Goal: Task Accomplishment & Management: Use online tool/utility

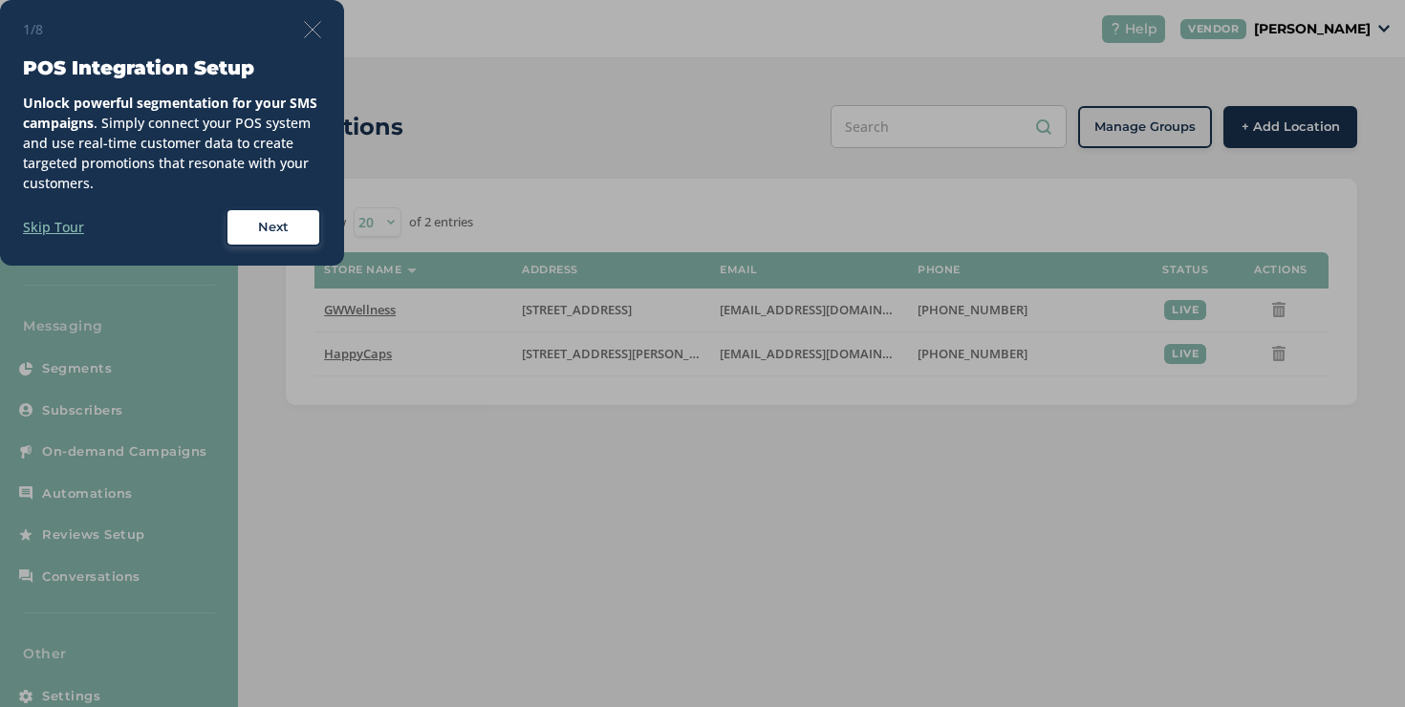
click at [306, 34] on div "1/8 POS Integration Setup Unlock powerful segmentation for your SMS campaigns .…" at bounding box center [172, 133] width 344 height 266
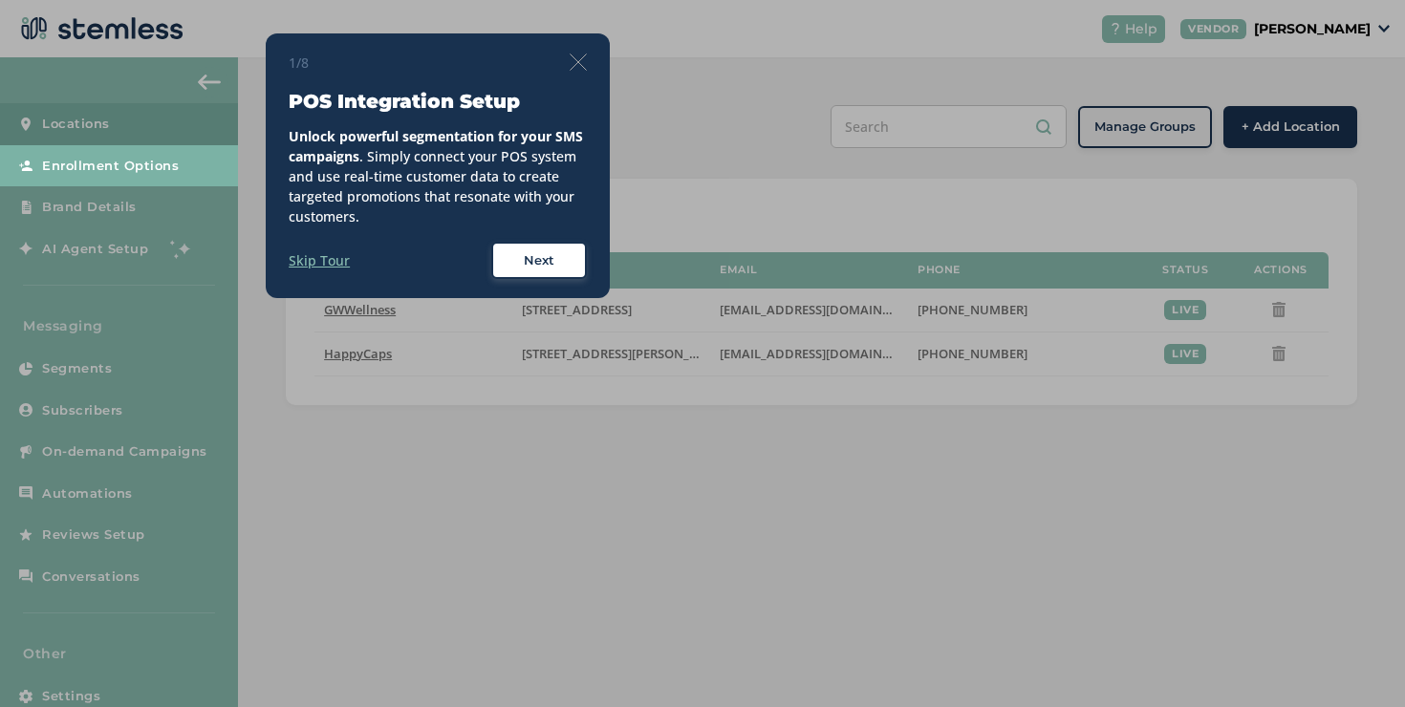
click at [579, 54] on img at bounding box center [578, 62] width 17 height 17
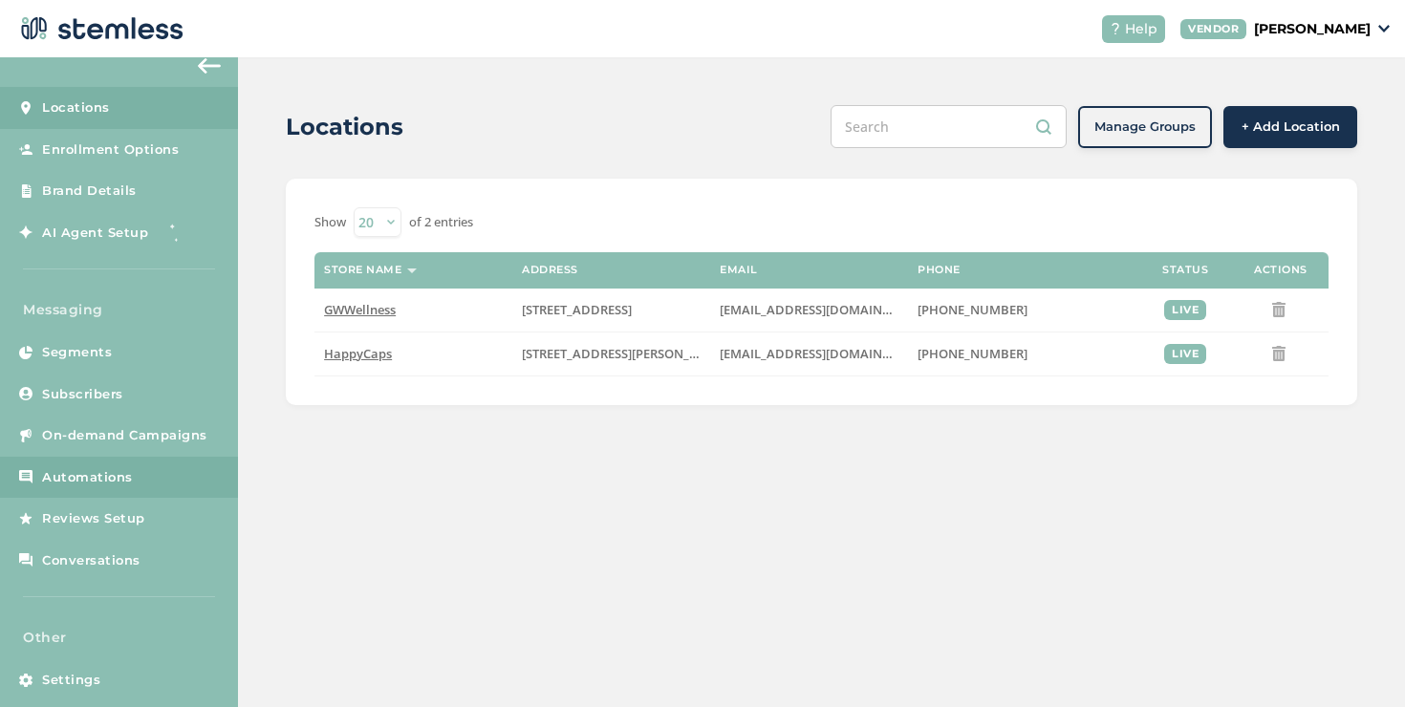
scroll to position [40, 0]
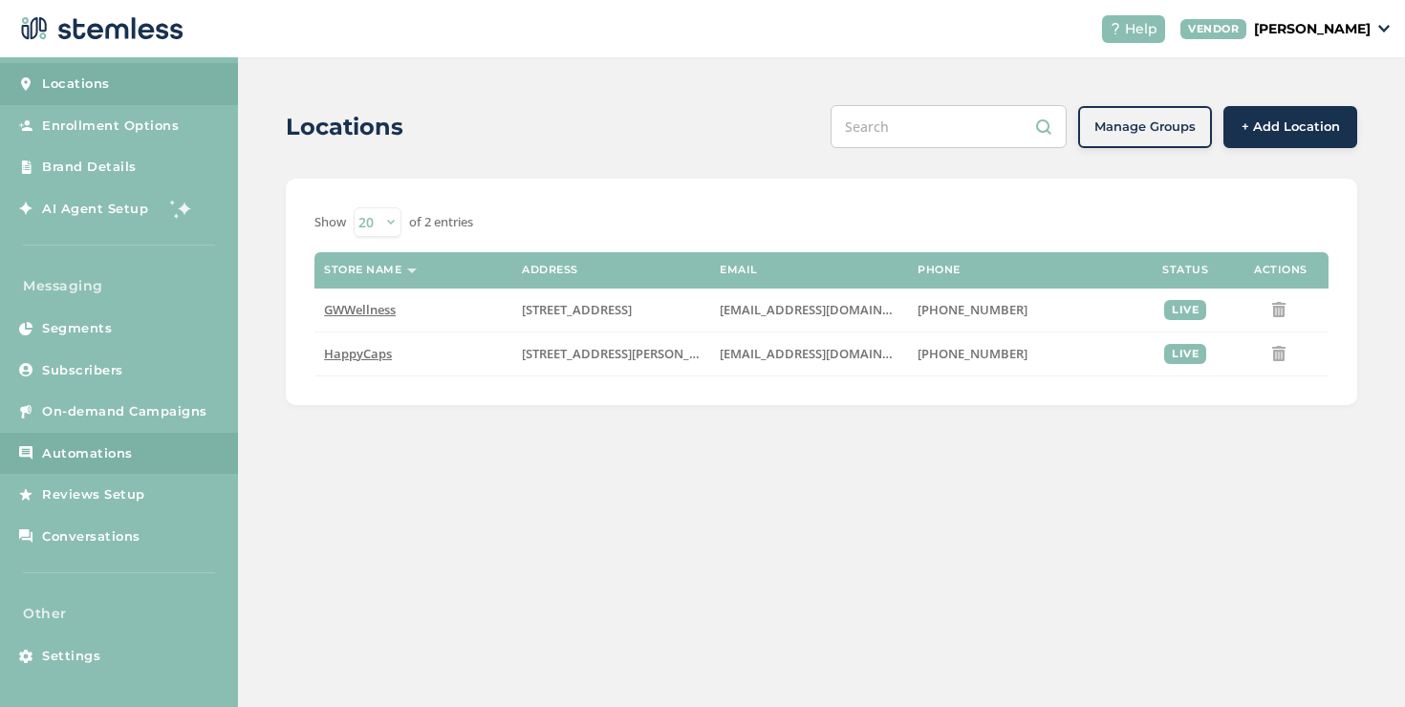
click at [116, 465] on link "Automations" at bounding box center [119, 454] width 238 height 42
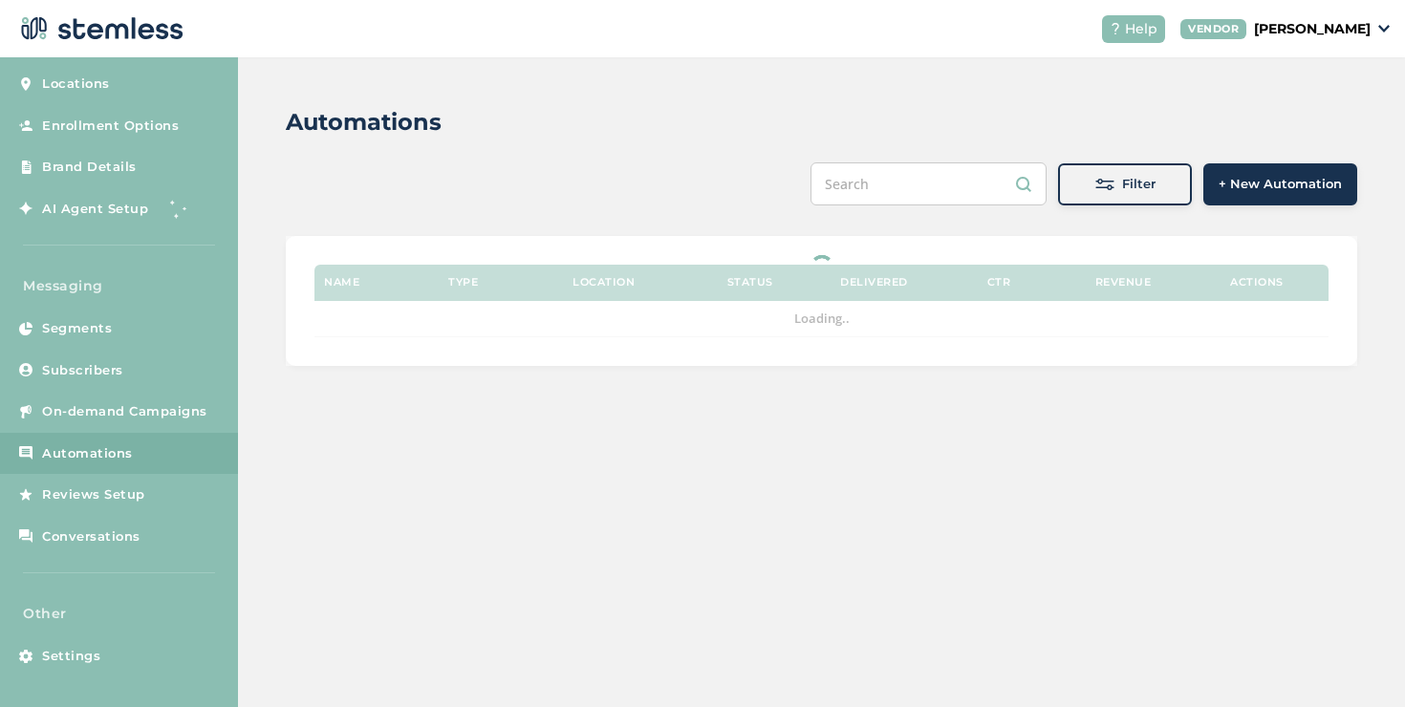
click at [261, 365] on div "Automations Filter + New Automation Name Type Location Status Delivered CTR Rev…" at bounding box center [821, 235] width 1167 height 357
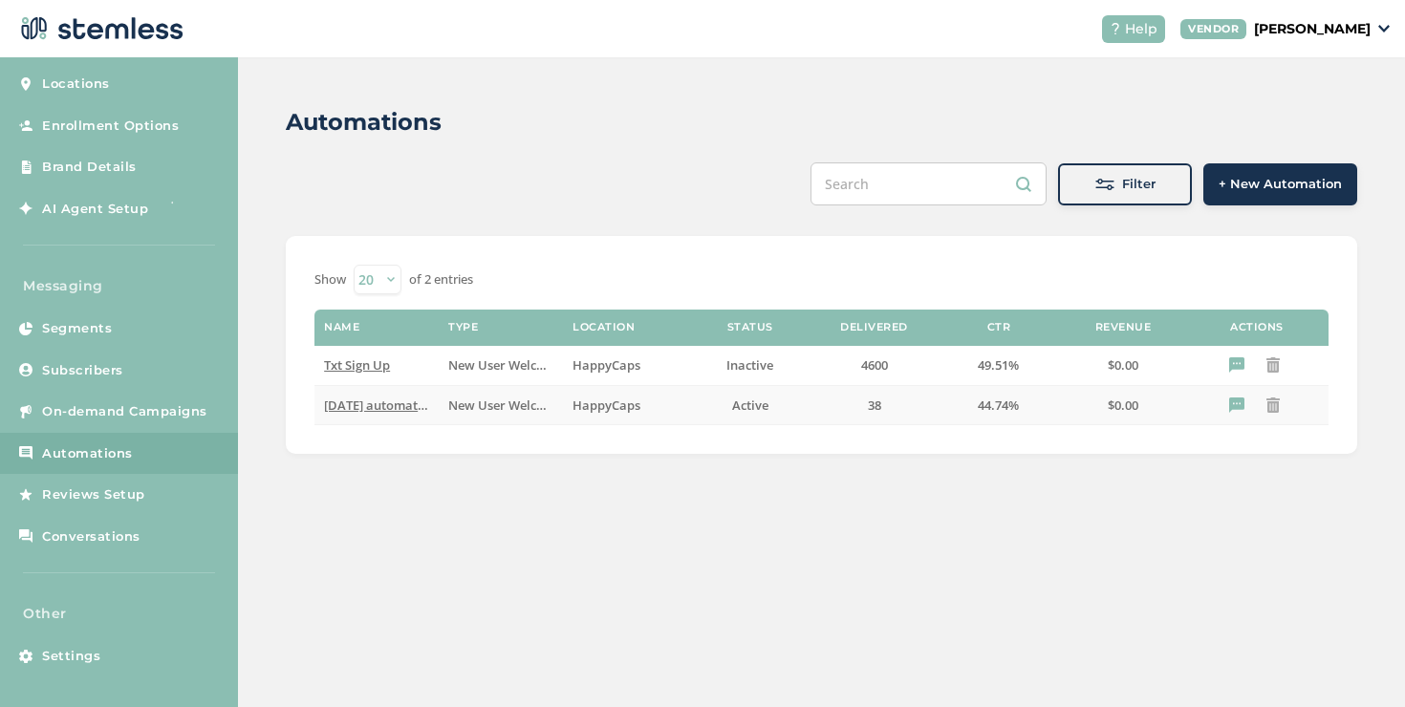
click at [383, 409] on span "[DATE] automation" at bounding box center [380, 405] width 113 height 17
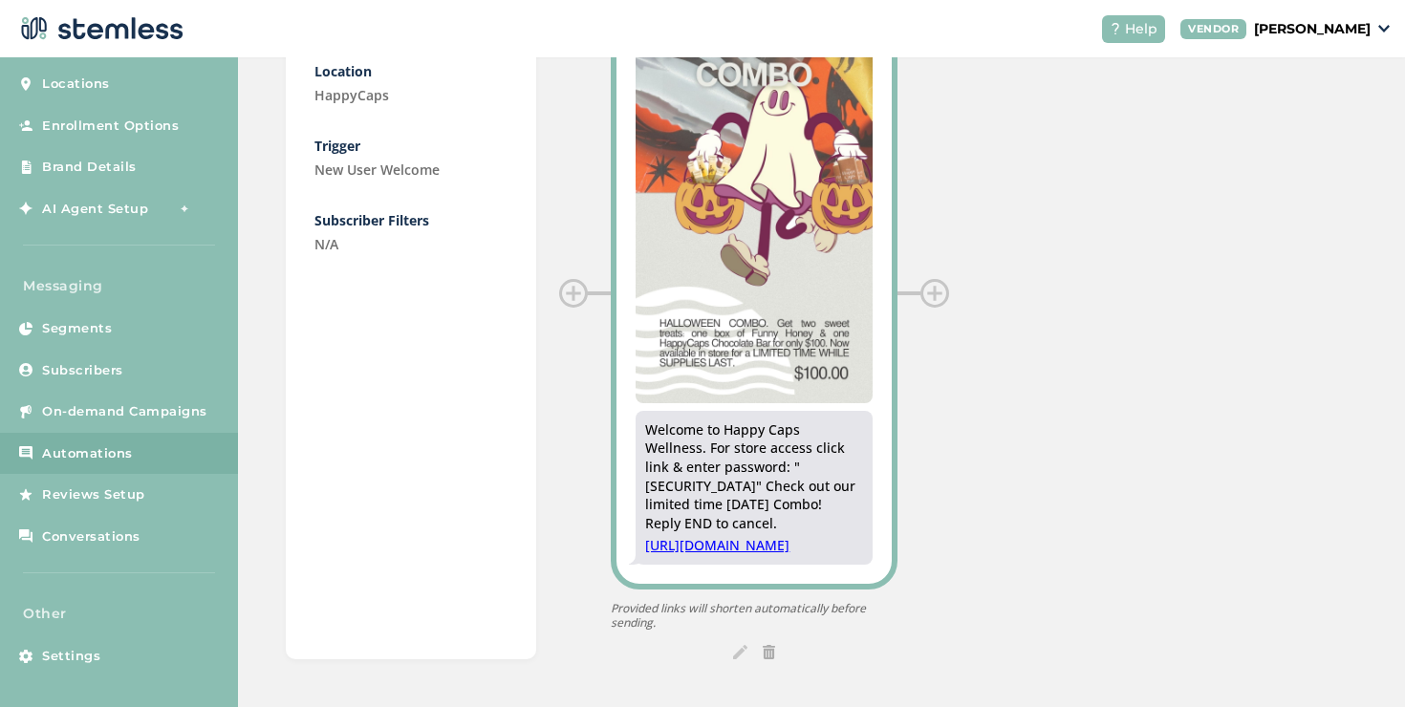
scroll to position [47, 0]
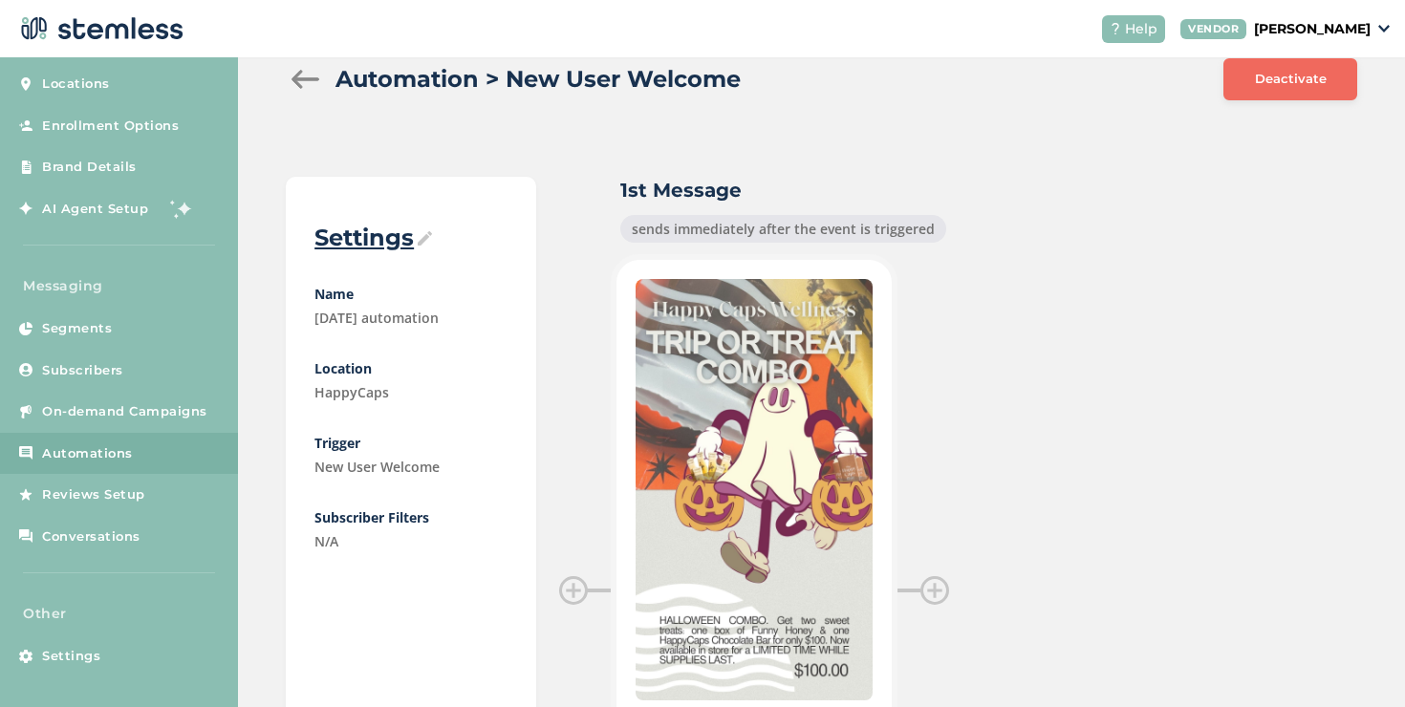
click at [307, 77] on div at bounding box center [305, 79] width 38 height 19
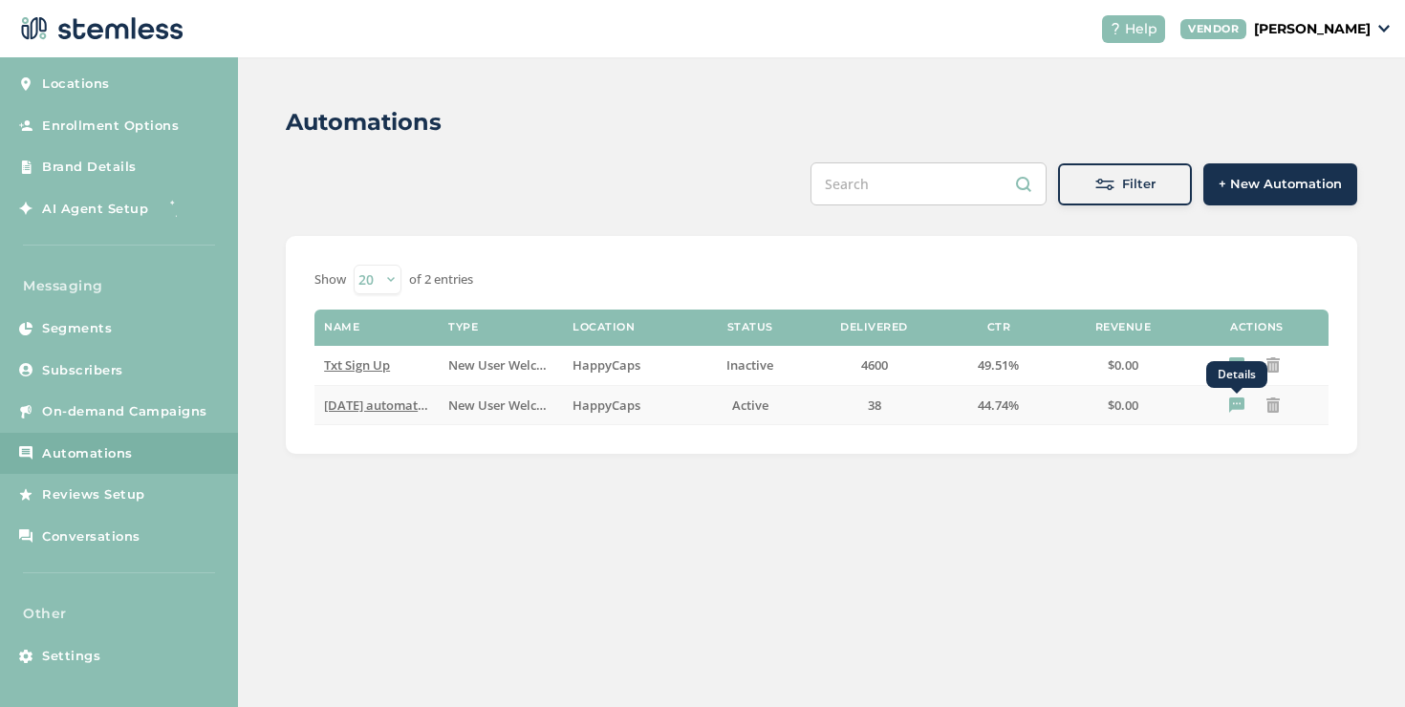
click at [1231, 407] on icon "Details" at bounding box center [1236, 405] width 15 height 15
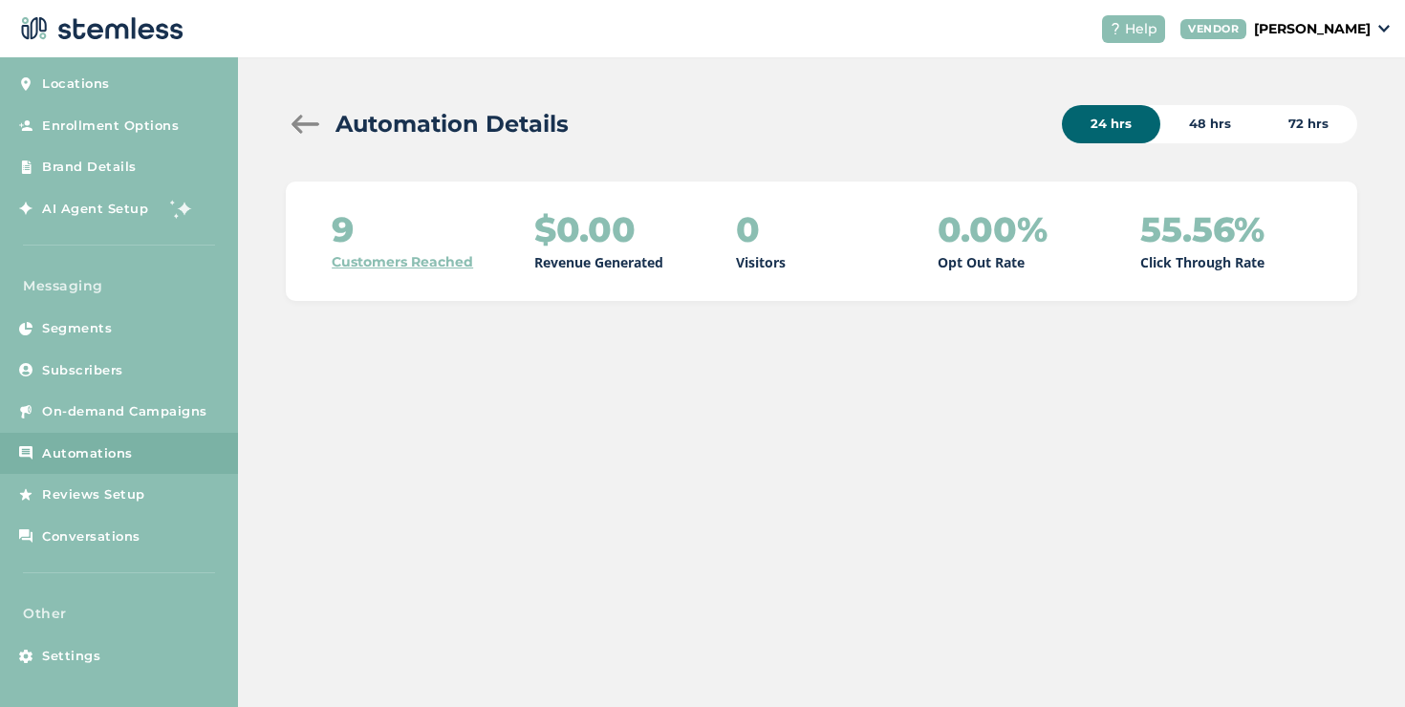
click at [365, 265] on link "Customers Reached" at bounding box center [402, 262] width 141 height 20
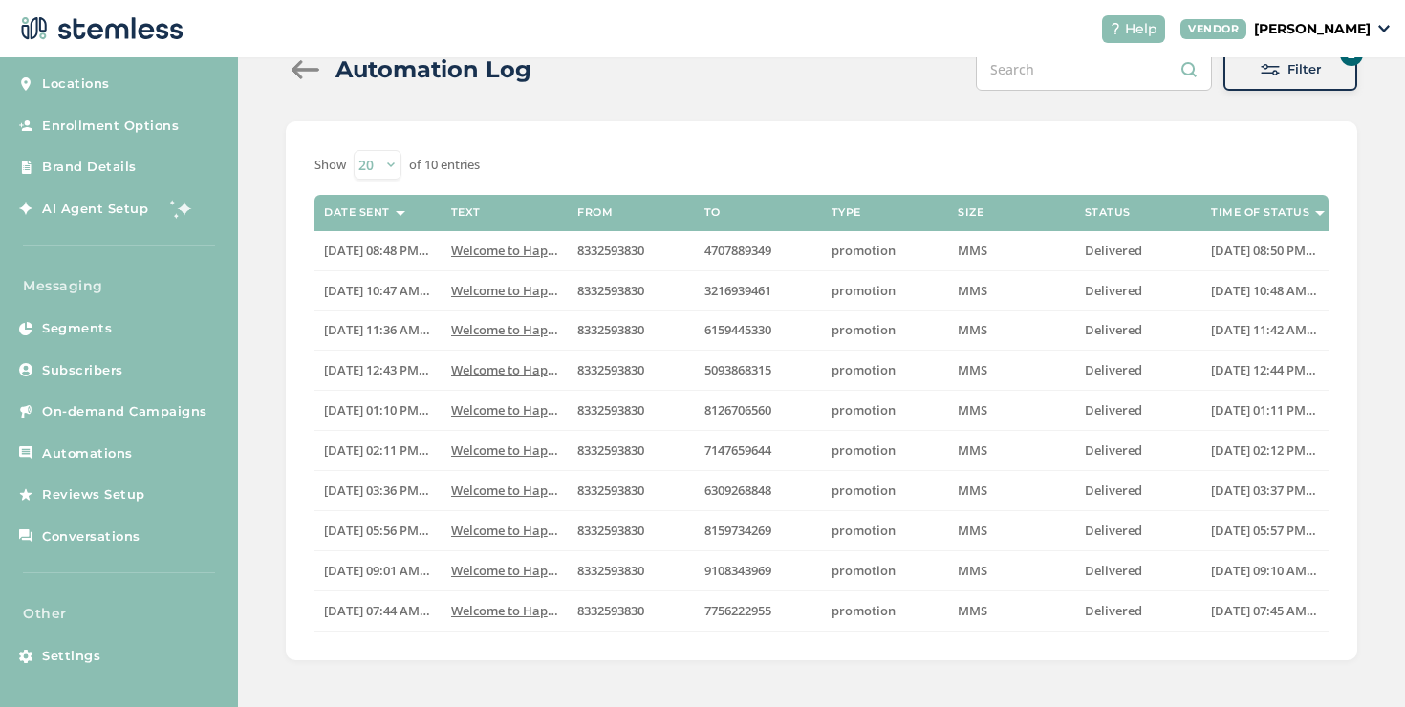
scroll to position [24, 0]
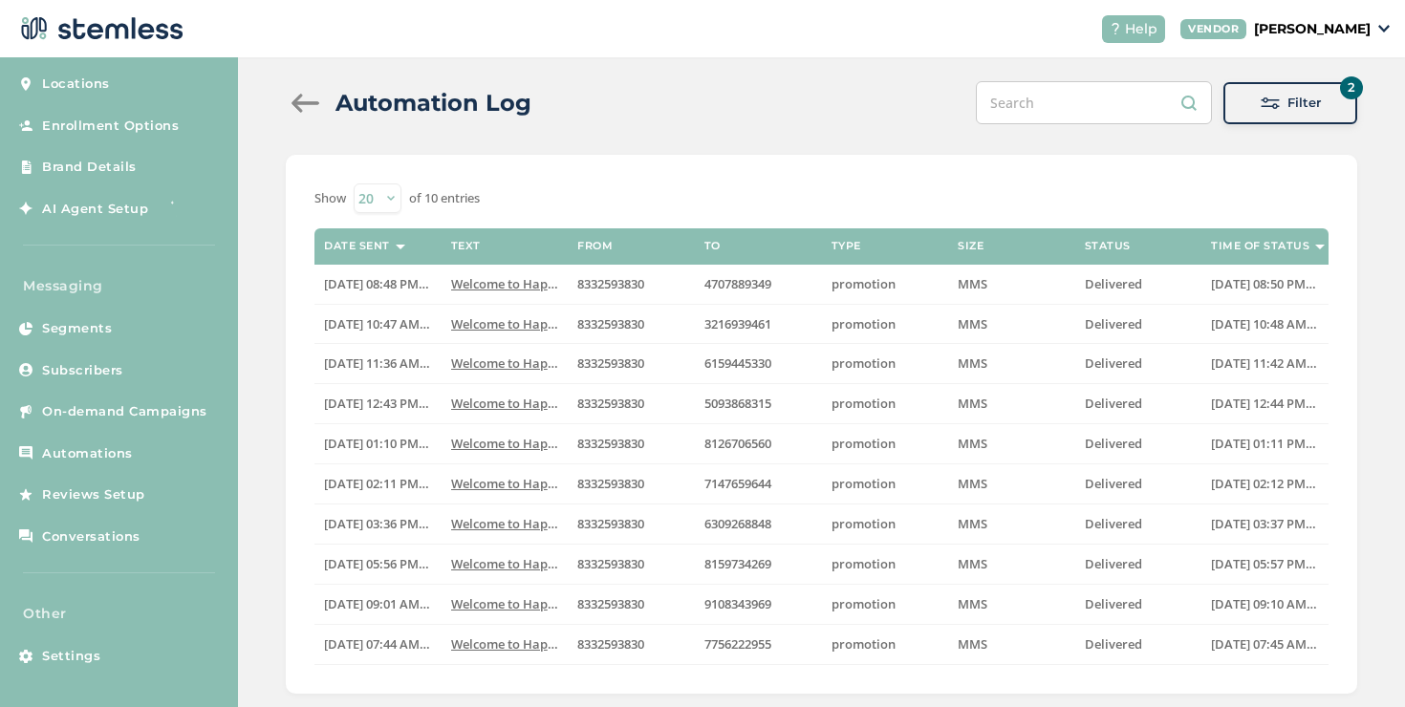
click at [311, 97] on div at bounding box center [305, 103] width 38 height 19
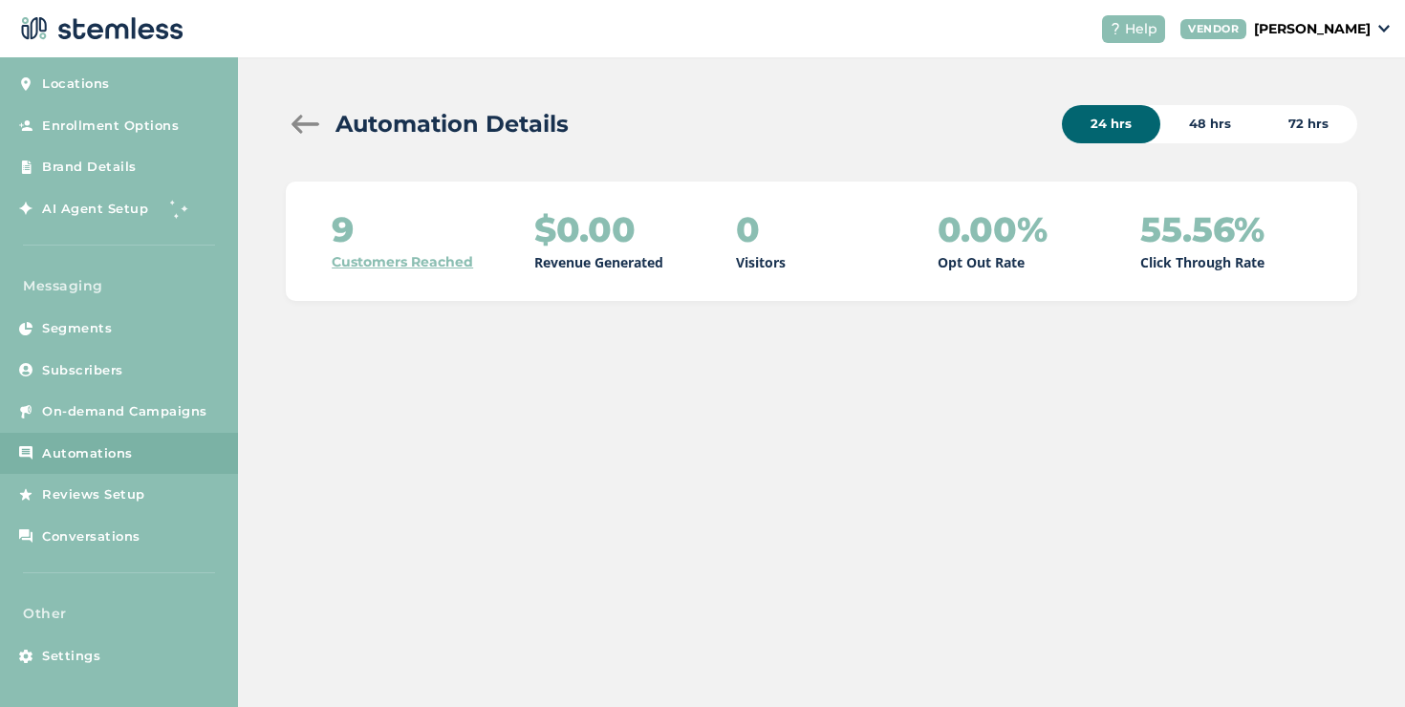
click at [1215, 121] on div "48 hrs" at bounding box center [1209, 124] width 99 height 38
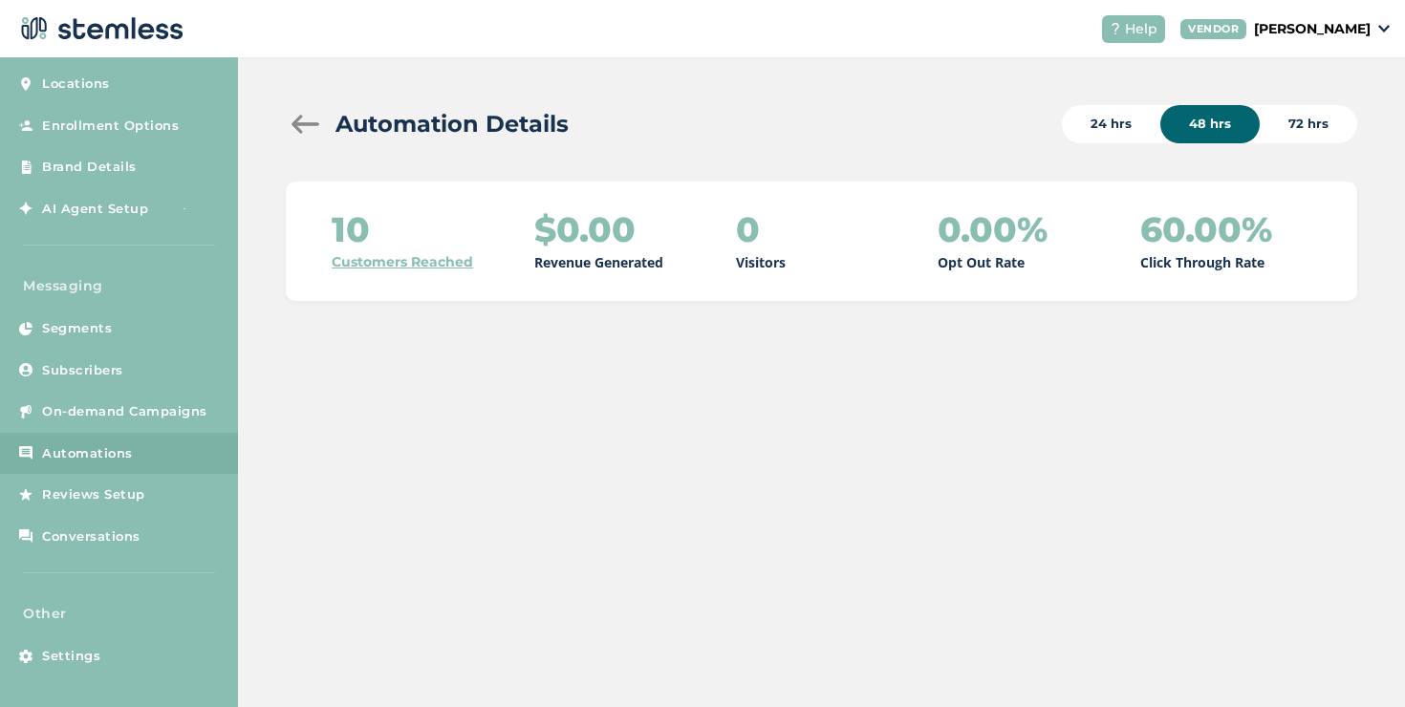
click at [338, 264] on link "Customers Reached" at bounding box center [402, 262] width 141 height 20
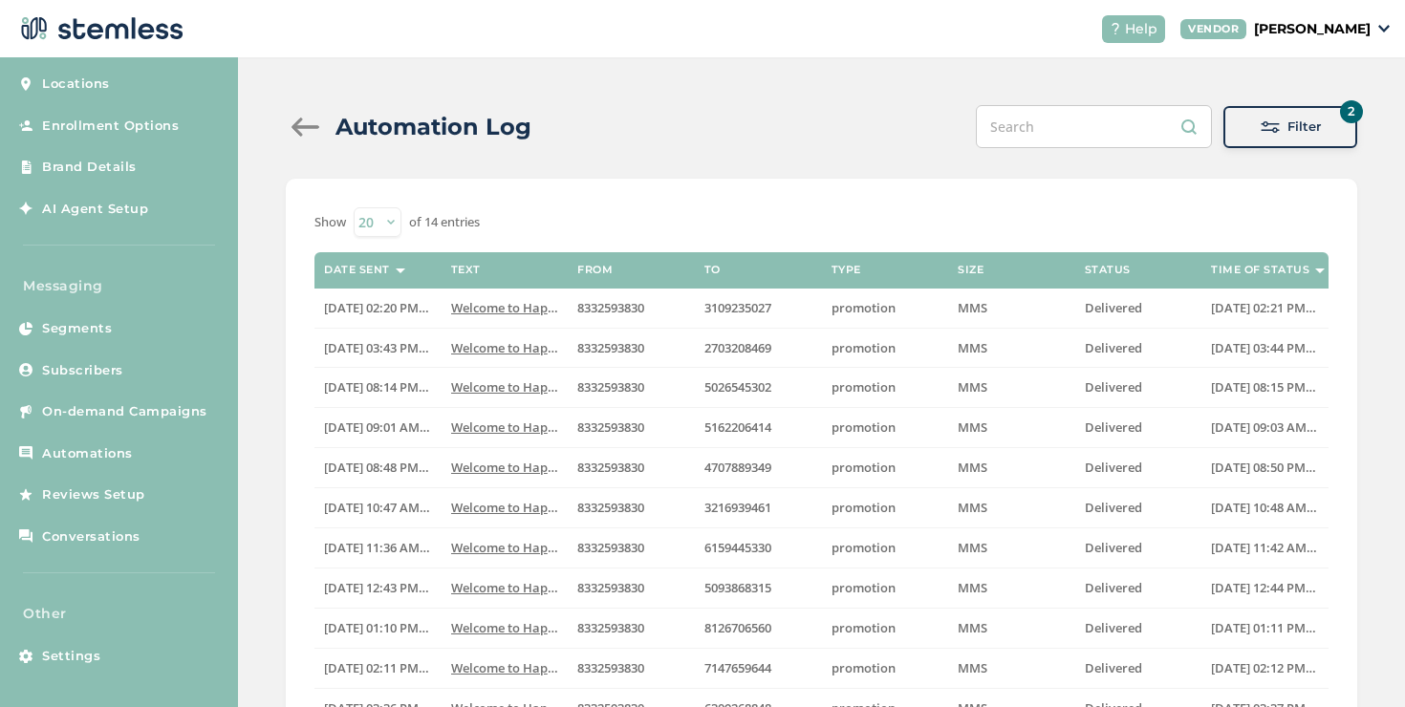
click at [308, 131] on div at bounding box center [305, 127] width 38 height 19
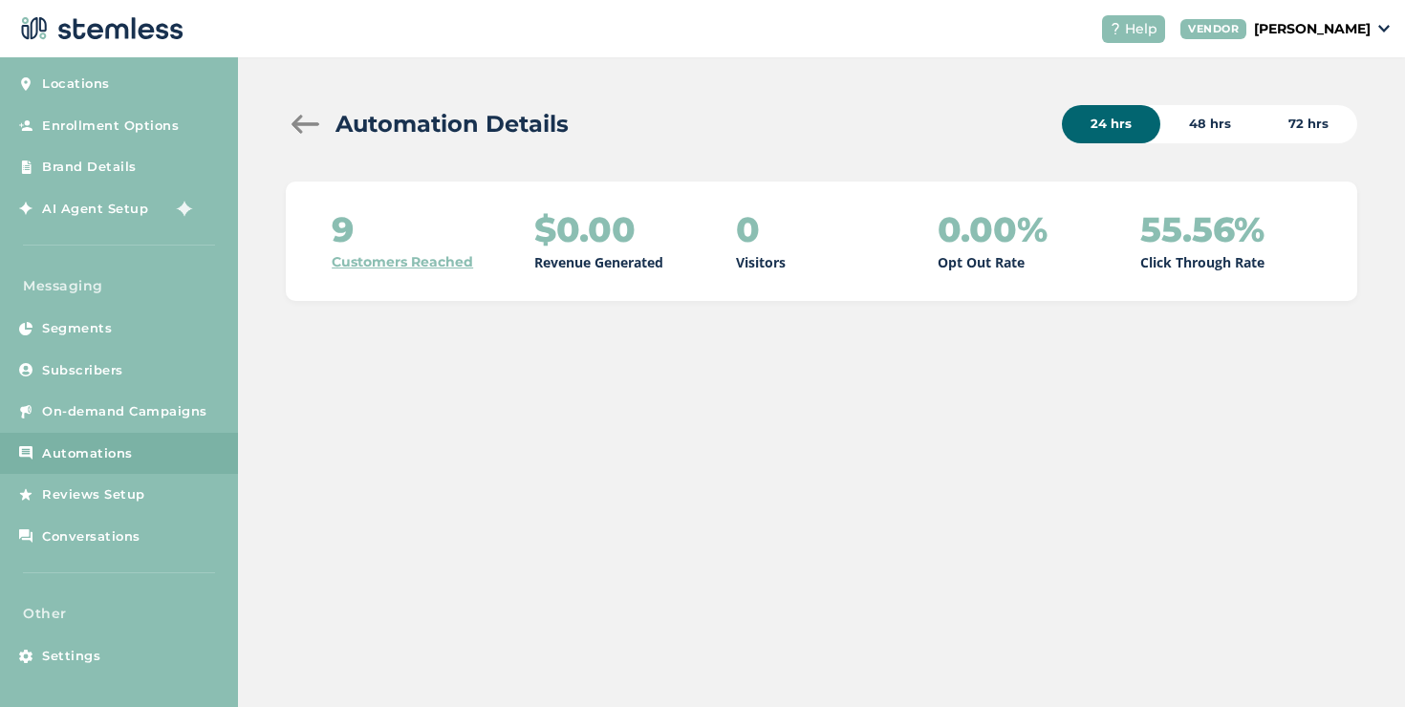
click at [1206, 122] on div "48 hrs" at bounding box center [1209, 124] width 99 height 38
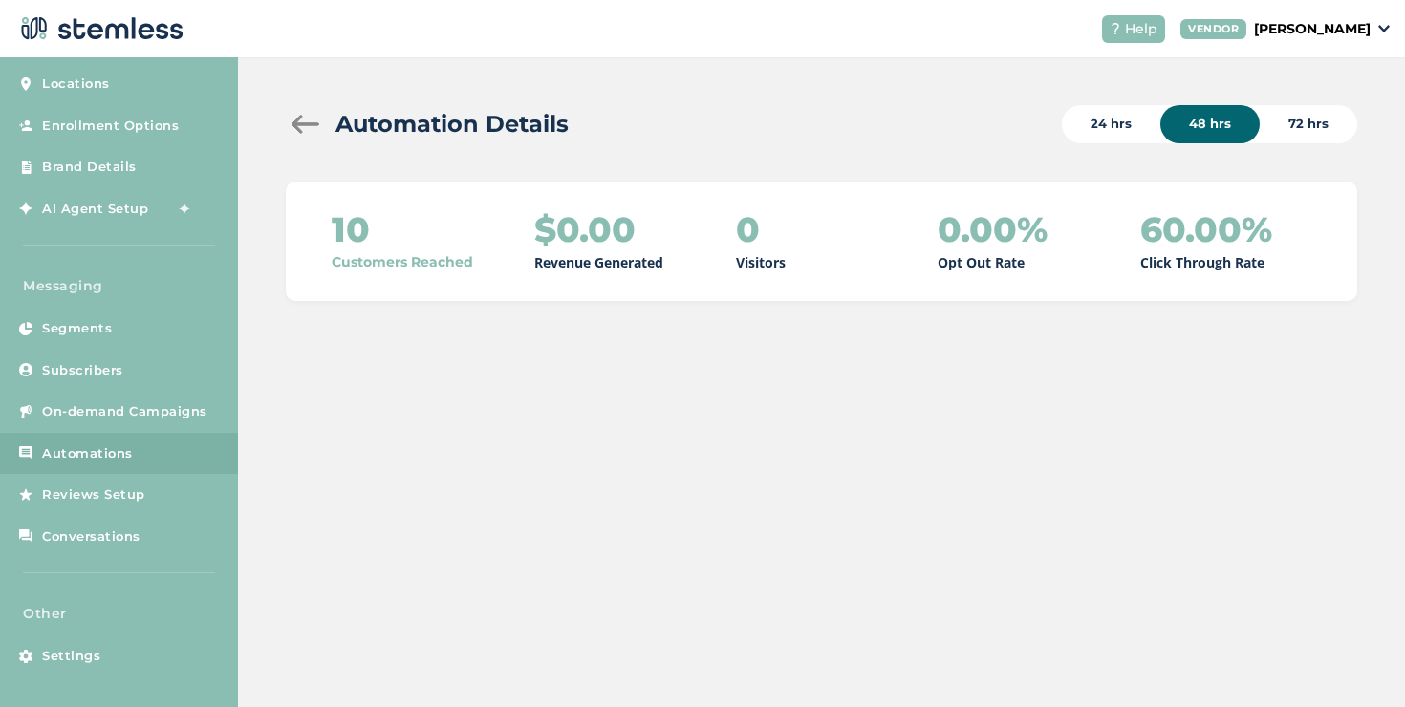
click at [1308, 124] on div "72 hrs" at bounding box center [1308, 124] width 97 height 38
click at [437, 261] on link "Customers Reached" at bounding box center [402, 262] width 141 height 20
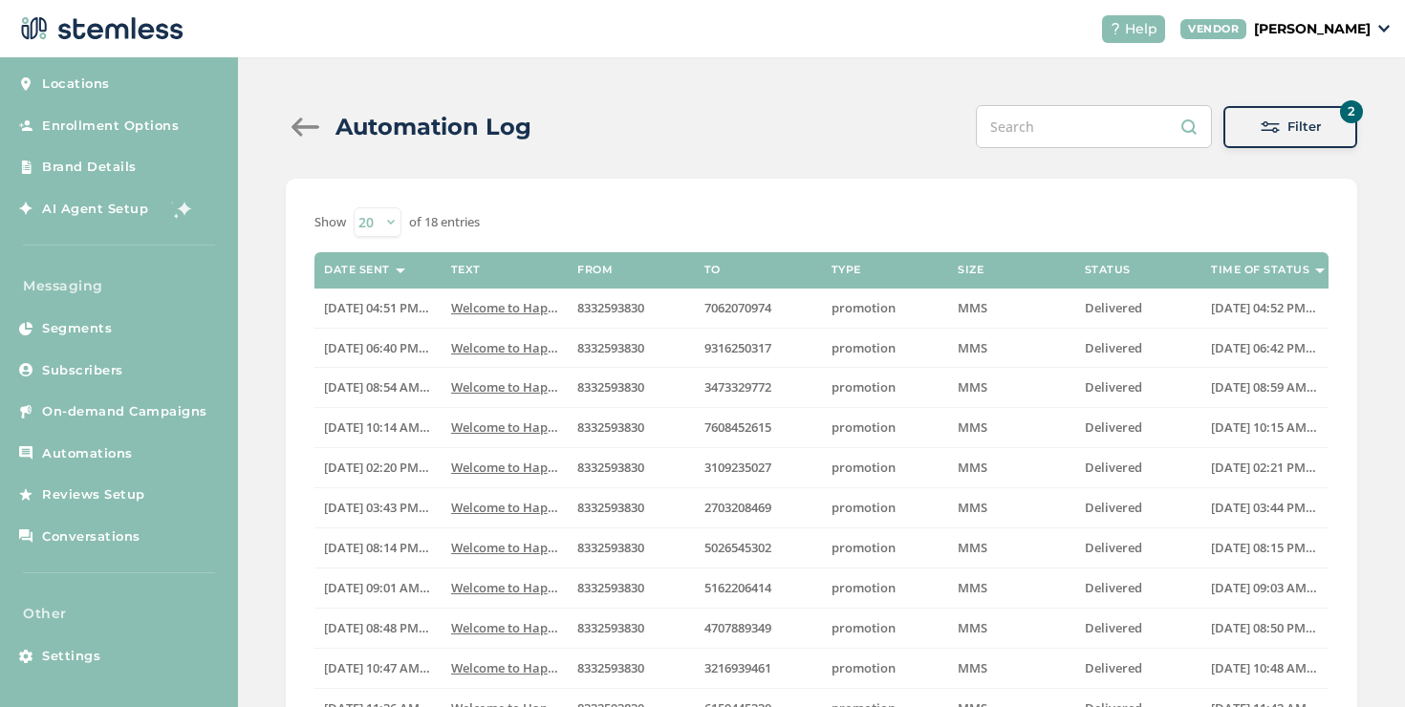
click at [293, 119] on div at bounding box center [305, 127] width 38 height 19
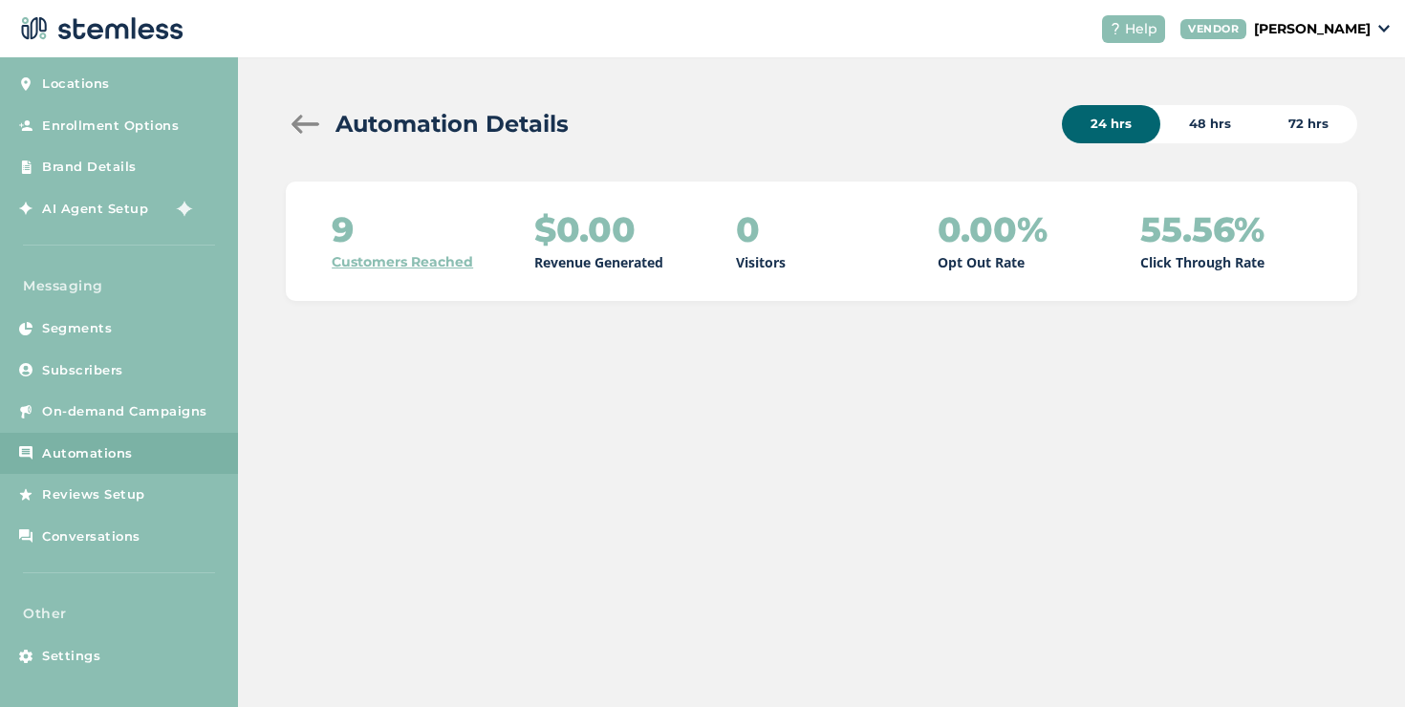
click at [378, 262] on link "Customers Reached" at bounding box center [402, 262] width 141 height 20
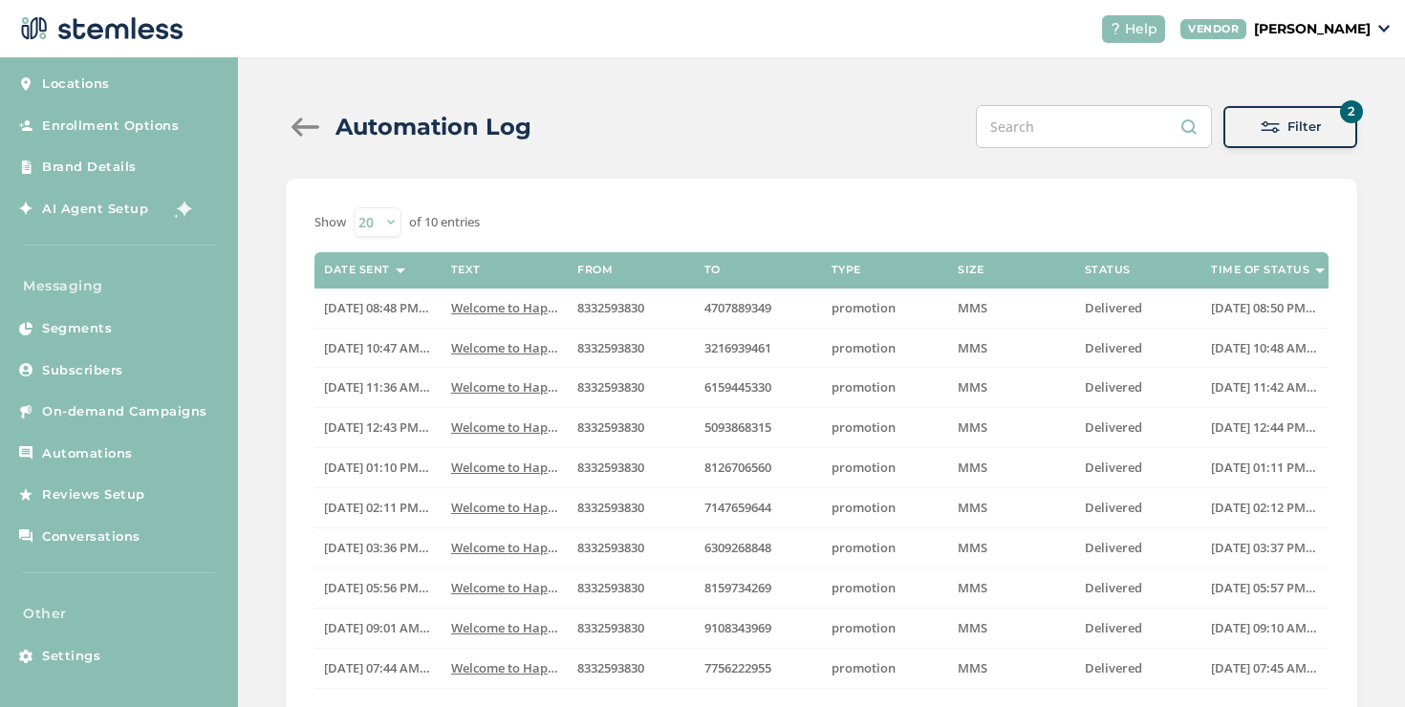
click at [1300, 141] on button "2 Filter" at bounding box center [1290, 127] width 134 height 42
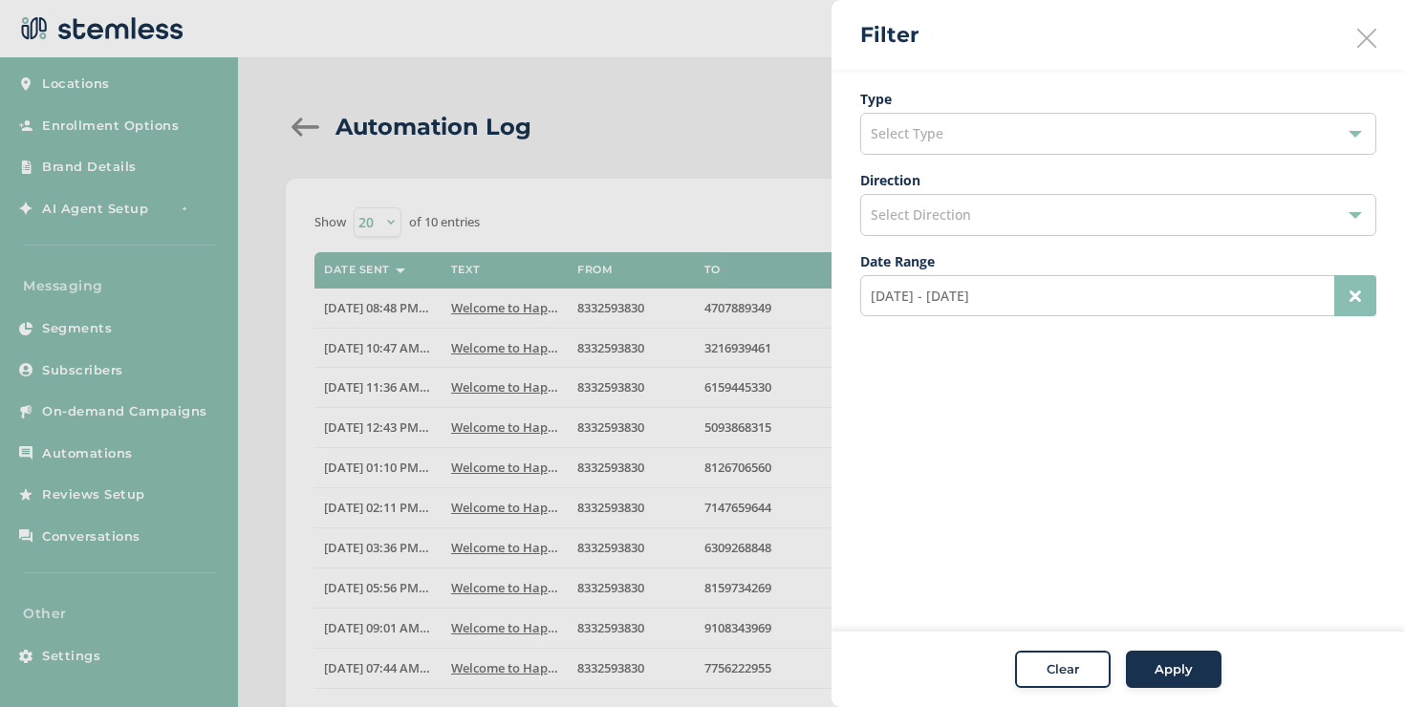
click at [1137, 220] on div "Select Direction" at bounding box center [1118, 215] width 516 height 42
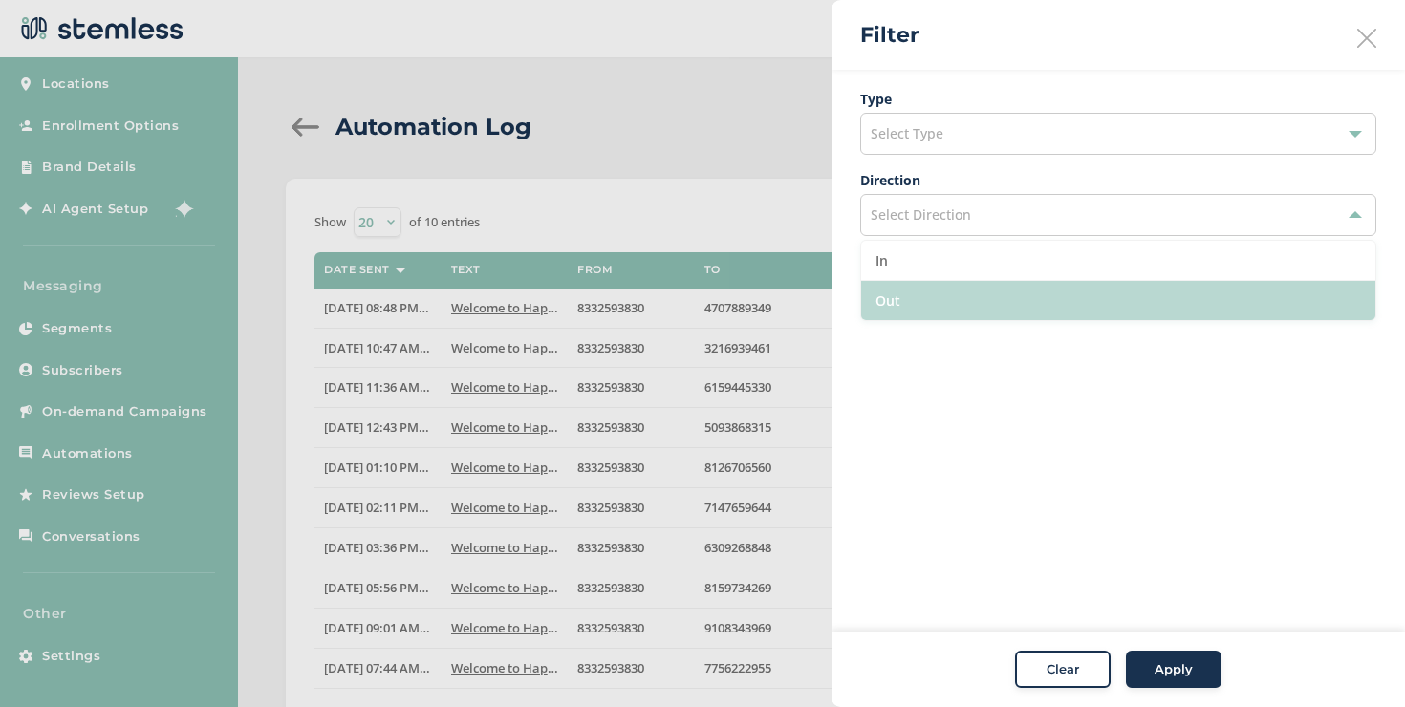
click at [930, 290] on li "Out" at bounding box center [1118, 300] width 514 height 39
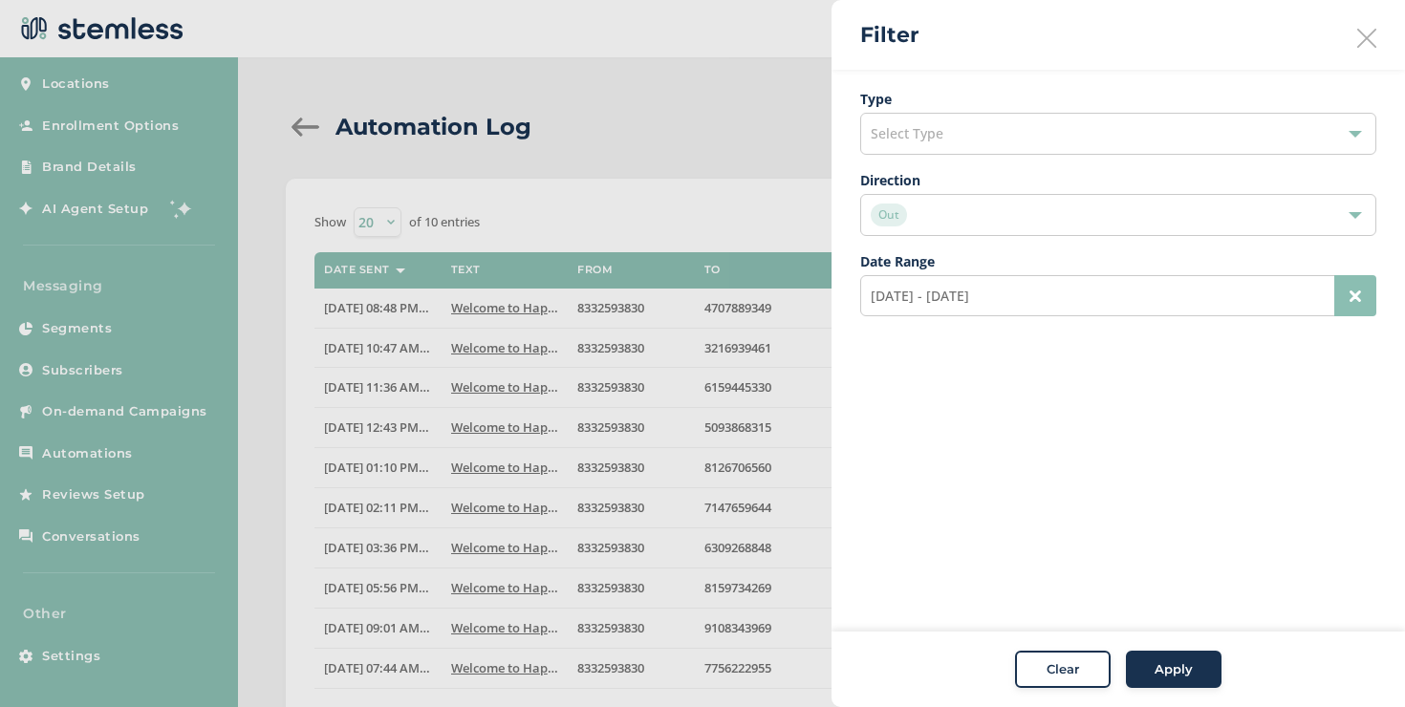
click at [1180, 657] on button "Apply" at bounding box center [1174, 670] width 96 height 38
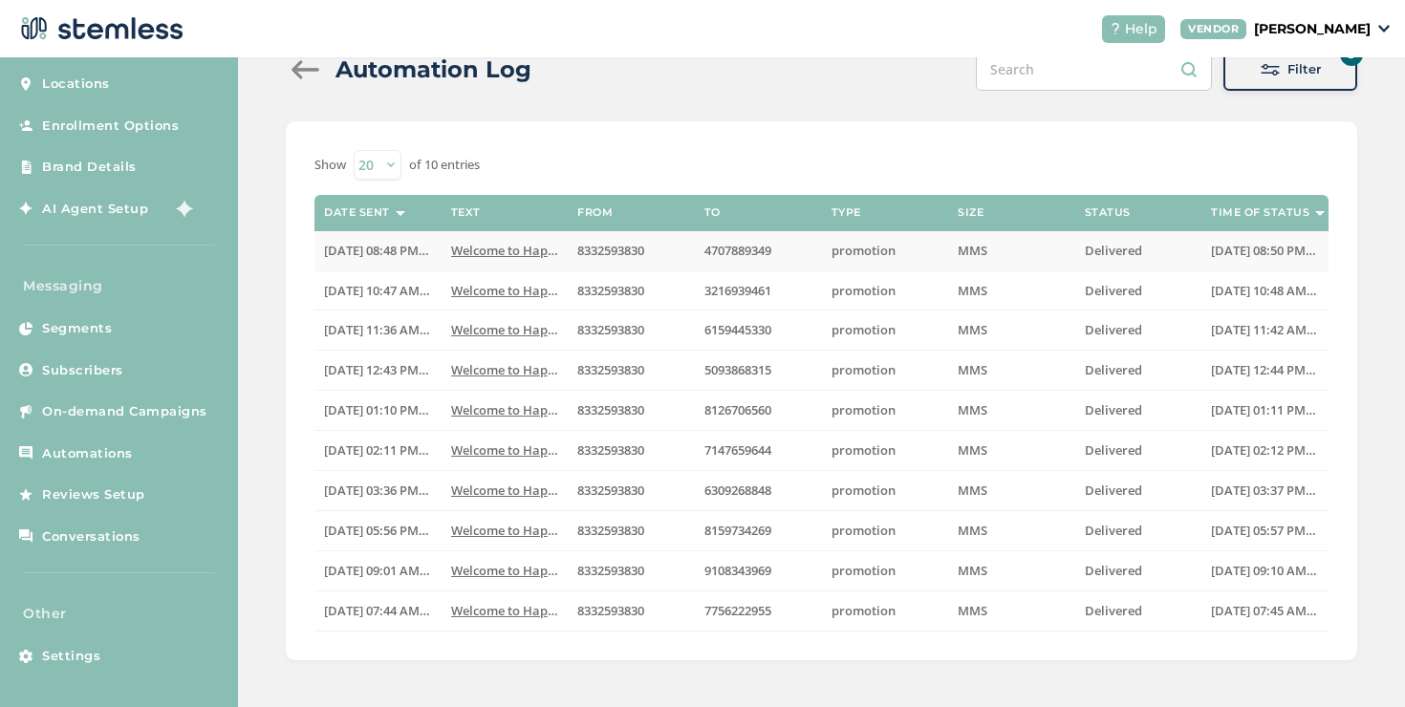
scroll to position [54, 0]
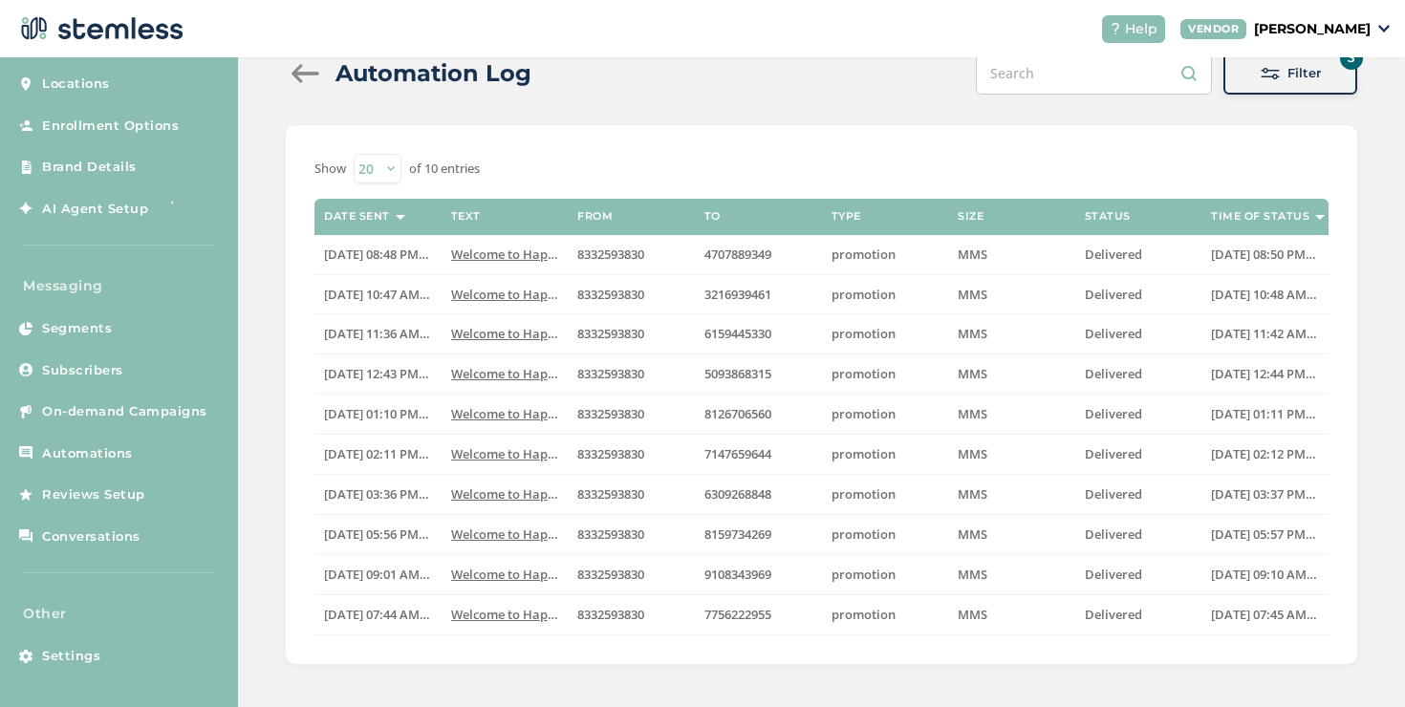
click at [1268, 77] on span at bounding box center [1270, 73] width 19 height 19
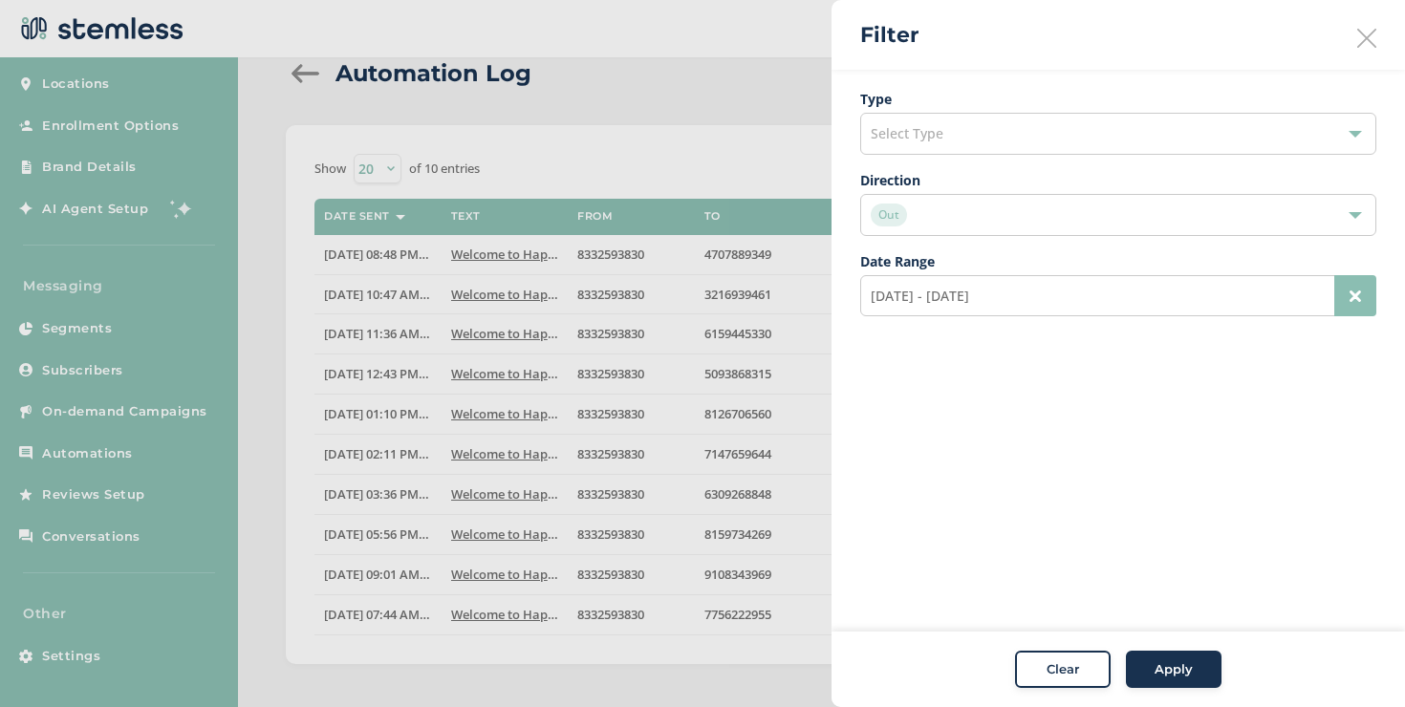
click at [1186, 137] on div "Select Type" at bounding box center [1118, 134] width 516 height 42
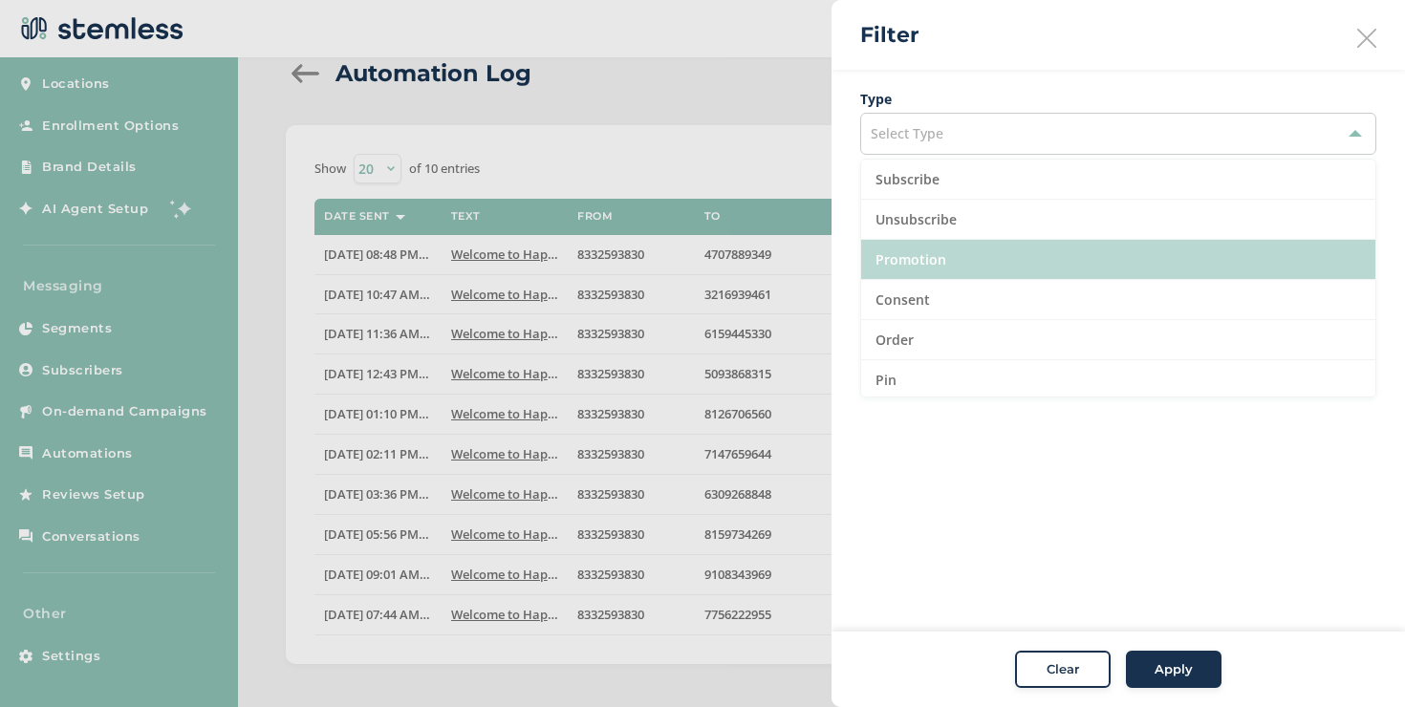
click at [988, 253] on li "Promotion" at bounding box center [1118, 260] width 514 height 40
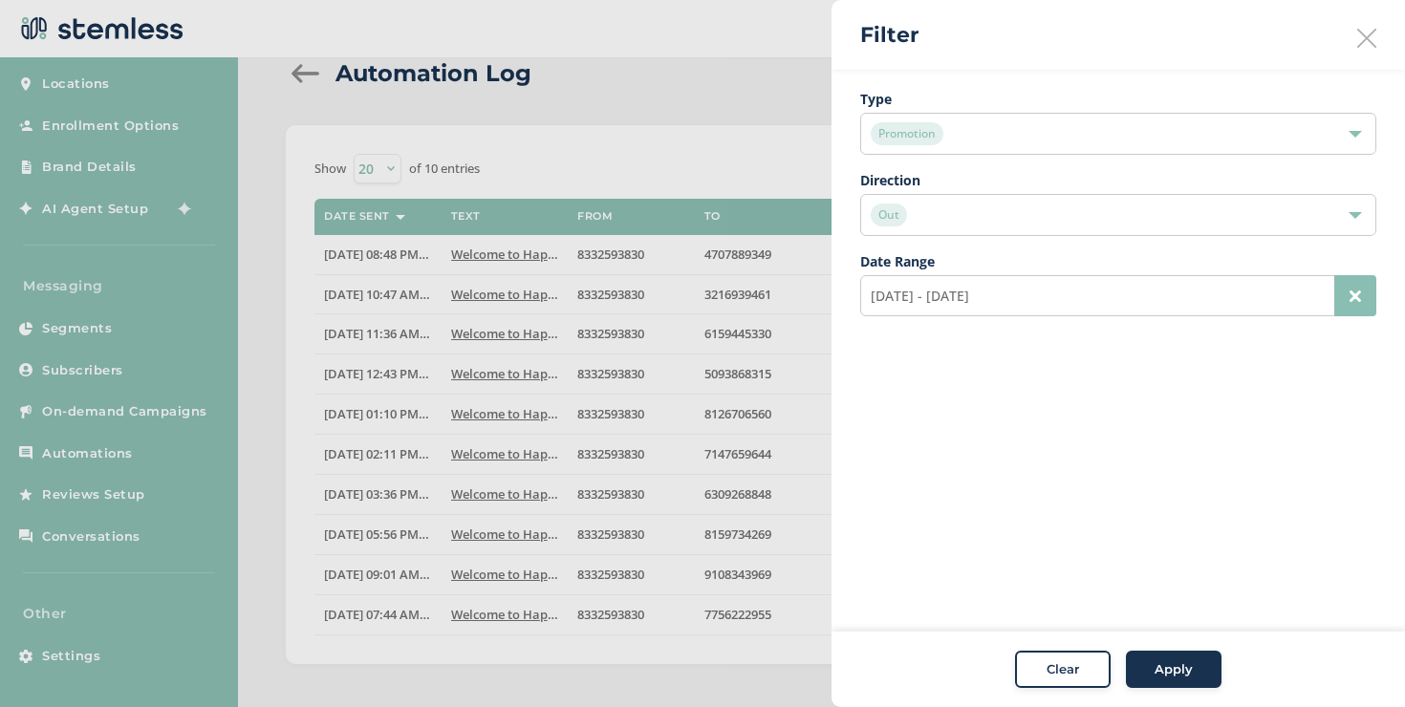
click at [1165, 661] on span "Apply" at bounding box center [1174, 669] width 38 height 19
